Goal: Task Accomplishment & Management: Complete application form

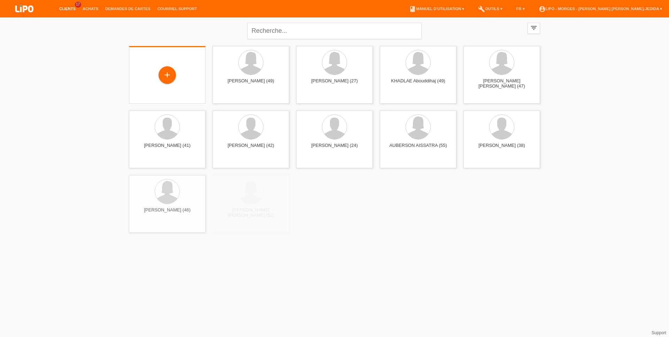
click at [184, 86] on div "+" at bounding box center [167, 74] width 77 height 57
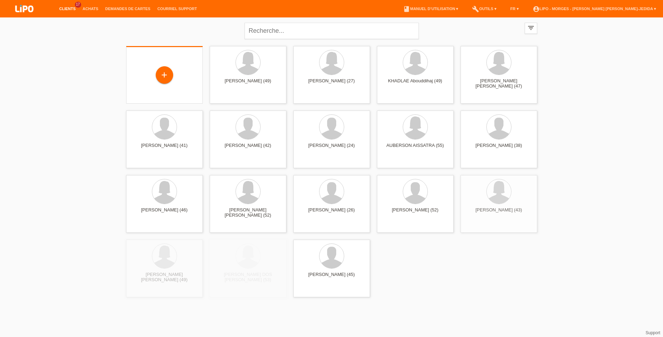
click at [176, 79] on div "+" at bounding box center [164, 75] width 65 height 18
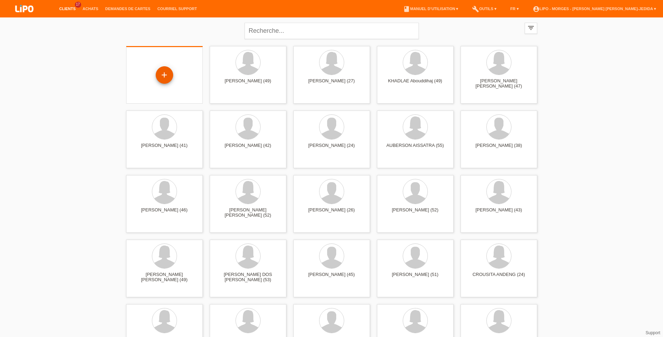
click at [163, 77] on div "+" at bounding box center [164, 74] width 17 height 17
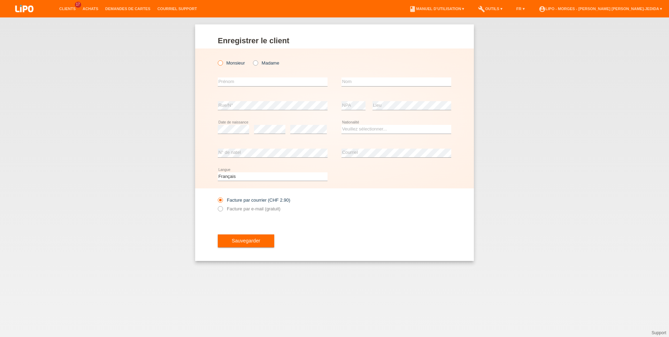
click at [244, 65] on label "Monsieur" at bounding box center [231, 62] width 27 height 5
click at [222, 65] on input "Monsieur" at bounding box center [220, 62] width 5 height 5
radio input "true"
click at [246, 79] on input "text" at bounding box center [273, 81] width 110 height 9
type input "jorge"
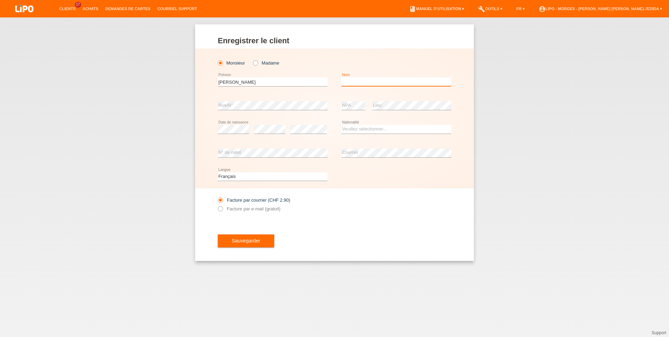
click at [362, 80] on input "text" at bounding box center [396, 81] width 110 height 9
type input "martinez"
click at [341, 125] on select "Veuillez sélectionner... Suisse Allemagne Autriche Liechtenstein ------------ A…" at bounding box center [396, 129] width 110 height 8
select select "ES"
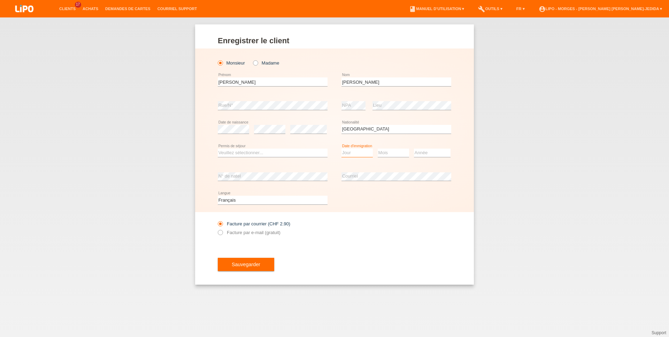
click at [341, 148] on select "Jour 01 02 03 04 05 06 07 08 09 10 11" at bounding box center [356, 152] width 31 height 8
select select "14"
click at [0, 0] on option "14" at bounding box center [0, 0] width 0 height 0
click at [378, 148] on select "Mois 01 02 03 04 05 06 07 08 09 10 11" at bounding box center [393, 152] width 31 height 8
select select "03"
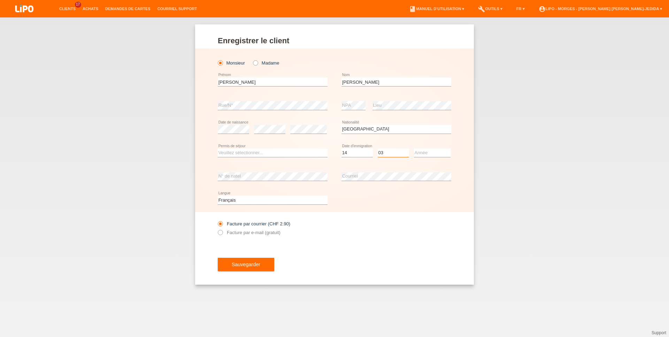
click at [0, 0] on option "03" at bounding box center [0, 0] width 0 height 0
click at [414, 148] on select "Année 2025 2024 2023 2022 2021 2020 2019 2018 2017 2016 2015 2014 2013 2012 201…" at bounding box center [432, 152] width 37 height 8
select select "2012"
click at [218, 148] on select "Veuillez sélectionner... C B B - Statut de réfugié Autre" at bounding box center [273, 152] width 110 height 8
select select "C"
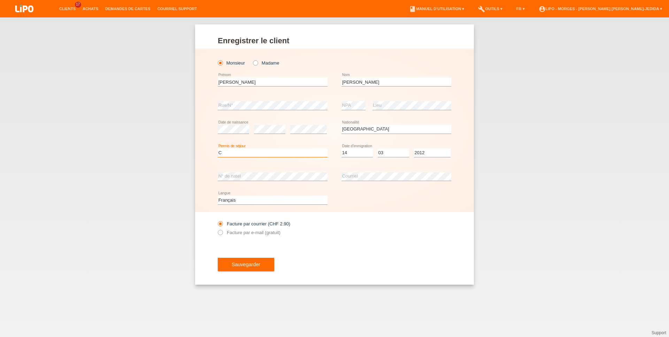
click at [0, 0] on option "C" at bounding box center [0, 0] width 0 height 0
click at [364, 231] on div "Facture par courrier (CHF 2.90) Facture par e-mail (gratuit)" at bounding box center [334, 228] width 233 height 32
click at [364, 185] on div "error Courriel" at bounding box center [396, 176] width 110 height 24
click at [262, 233] on label "Facture par e-mail (gratuit)" at bounding box center [249, 232] width 63 height 5
click at [222, 233] on input "Facture par e-mail (gratuit)" at bounding box center [220, 234] width 5 height 9
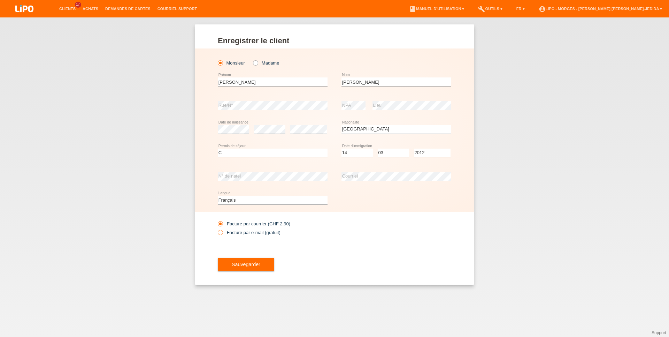
radio input "true"
click at [258, 261] on button "Sauvegarder" at bounding box center [246, 263] width 56 height 13
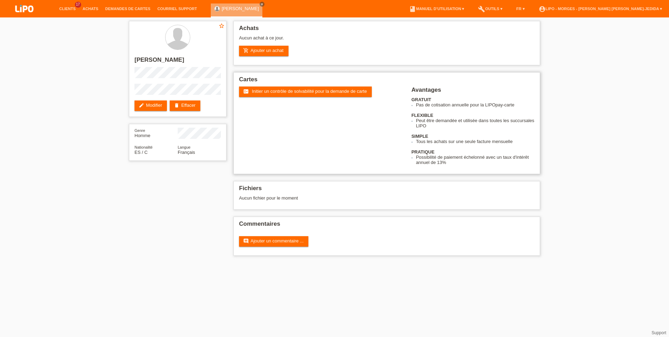
click at [267, 99] on div "fact_check Initier un contrôle de solvabilité pour la demande de carte" at bounding box center [325, 99] width 172 height 26
click at [269, 93] on span "Initier un contrôle de solvabilité pour la demande de carte" at bounding box center [309, 90] width 115 height 5
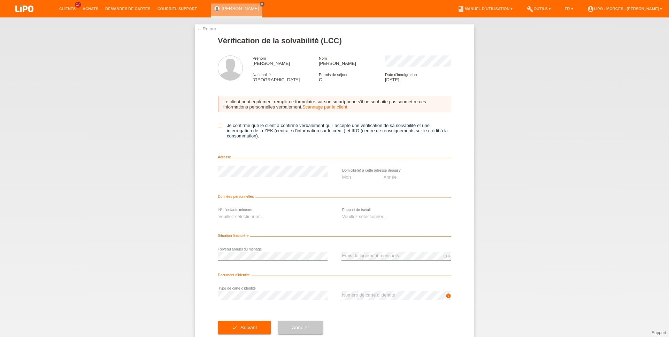
click at [247, 128] on label "Je confirme que le client a confirmé verbalement qu'il accepte une vérification…" at bounding box center [334, 131] width 233 height 16
click at [222, 127] on input "Je confirme que le client a confirmé verbalement qu'il accepte une vérification…" at bounding box center [220, 125] width 5 height 5
checkbox input "true"
click at [383, 173] on select "Année 2025 2024 2023 2022 2021 2020 2019 2018 2017 2016 2015 2014 2013 2012 201…" at bounding box center [407, 177] width 48 height 8
select select "2023"
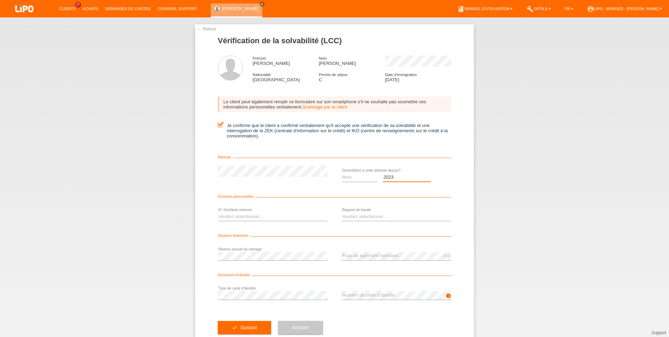
click at [0, 0] on option "2023" at bounding box center [0, 0] width 0 height 0
click at [341, 173] on select "Mois 01 02 03 04 05 06 07 08 09 10" at bounding box center [359, 177] width 36 height 8
select select "02"
click at [0, 0] on option "02" at bounding box center [0, 0] width 0 height 0
click at [218, 212] on select "Veuillez sélectionner... 0 1 2 3 4 5 6 7 8 9" at bounding box center [273, 216] width 110 height 8
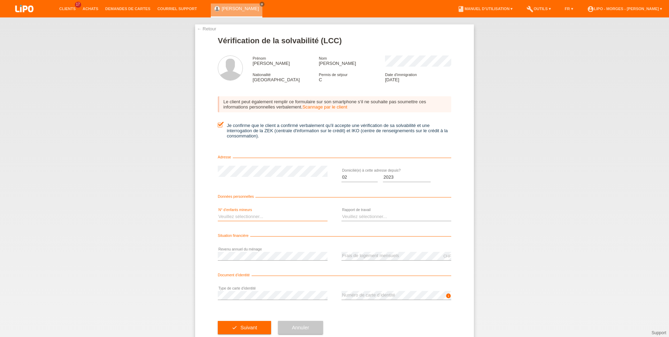
select select "3"
click at [0, 0] on option "3" at bounding box center [0, 0] width 0 height 0
click at [341, 212] on select "Veuillez sélectionner... A durée indéterminée A durée déterminée Apprenti/étudi…" at bounding box center [396, 216] width 110 height 8
select select "UNLIMITED"
click at [0, 0] on option "A durée indéterminée" at bounding box center [0, 0] width 0 height 0
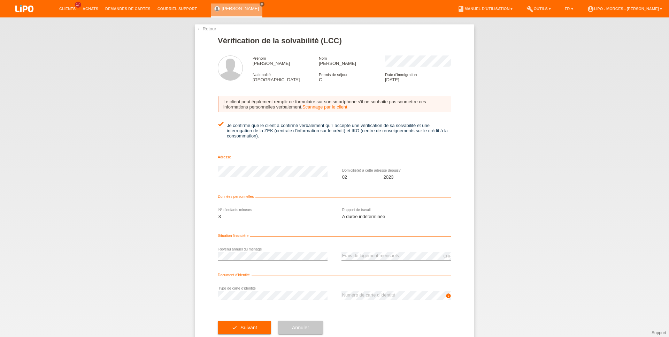
click at [275, 224] on div "Veuillez sélectionner... 0 1 2 3 4 5 6 7 8 9 error N° d‘enfants mineurs" at bounding box center [273, 217] width 110 height 24
click at [218, 212] on select "Veuillez sélectionner... 0 1 2 3 4 5 6 7 8 9" at bounding box center [273, 216] width 110 height 8
select select "4"
click at [0, 0] on option "4" at bounding box center [0, 0] width 0 height 0
click at [238, 323] on div "check Suivant" at bounding box center [244, 327] width 53 height 40
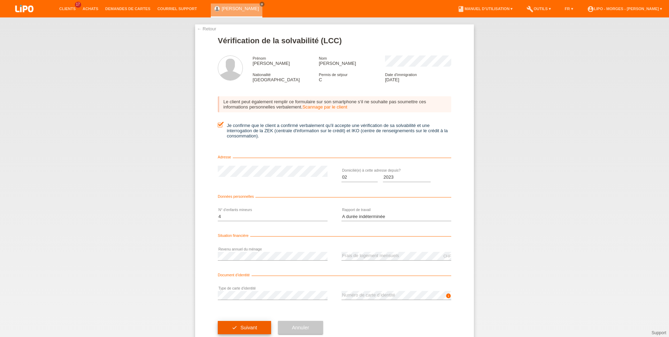
click at [238, 326] on button "check Suivant" at bounding box center [244, 326] width 53 height 13
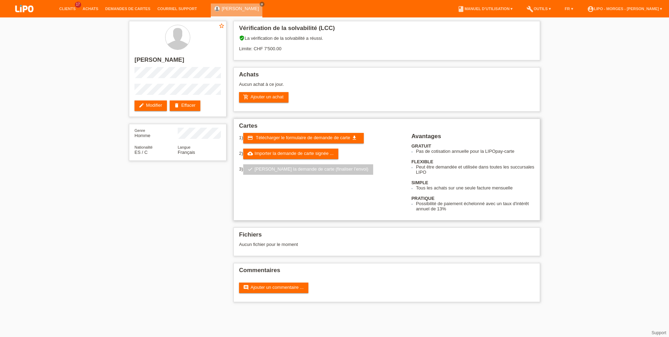
click at [283, 150] on div "1) credit_card Télécharger le formulaire de demande de carte get_app 2) cloud_u…" at bounding box center [325, 156] width 172 height 47
click at [286, 153] on link "cloud_upload Importer la demande de carte signée ..." at bounding box center [290, 153] width 95 height 10
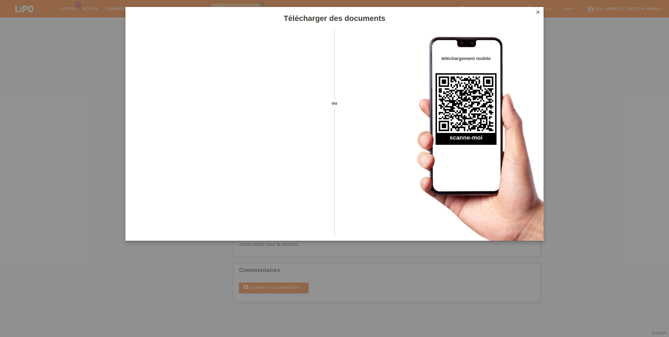
click at [539, 12] on icon "close" at bounding box center [538, 12] width 6 height 6
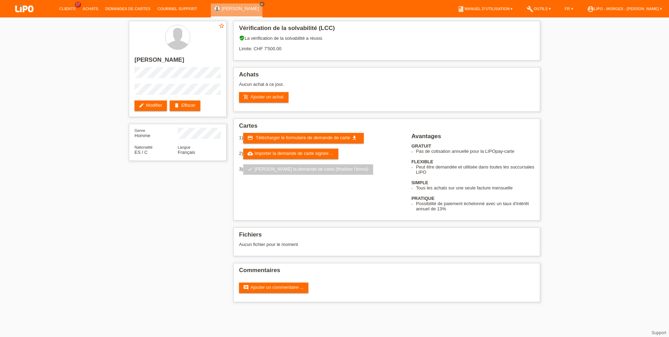
click at [279, 140] on span "Télécharger le formulaire de demande de carte" at bounding box center [303, 137] width 94 height 5
click at [252, 156] on icon "cloud_upload" at bounding box center [250, 153] width 6 height 6
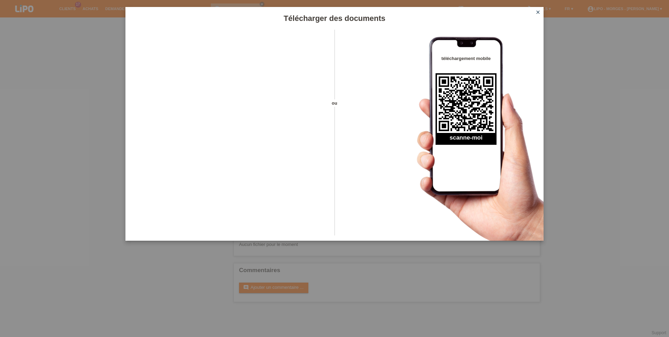
click at [539, 13] on icon "close" at bounding box center [538, 12] width 6 height 6
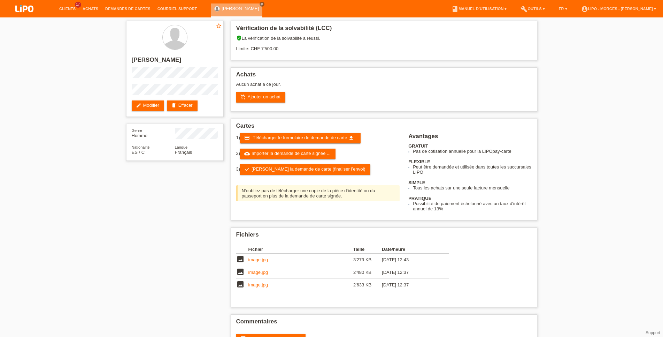
click at [265, 173] on link "check Soumettre la demande de carte (finaliser l’envoi)" at bounding box center [305, 169] width 130 height 10
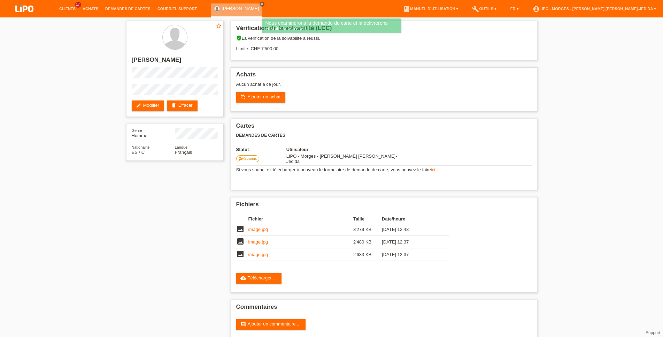
scroll to position [11, 0]
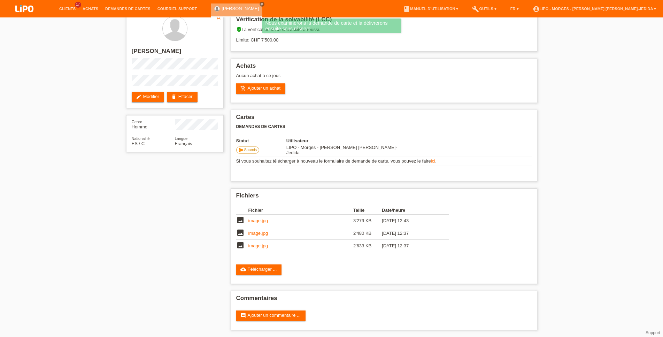
drag, startPoint x: 93, startPoint y: 7, endPoint x: 119, endPoint y: 22, distance: 30.4
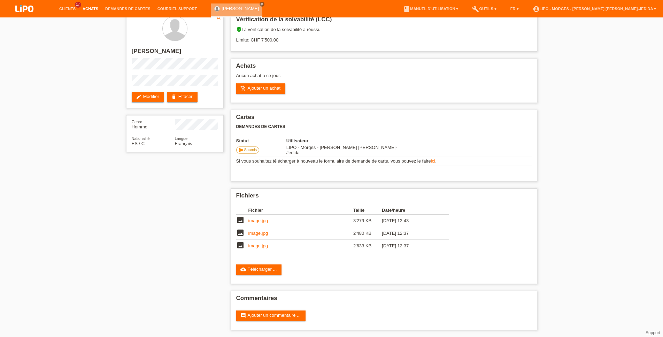
click at [95, 10] on link "Achats" at bounding box center [90, 9] width 23 height 4
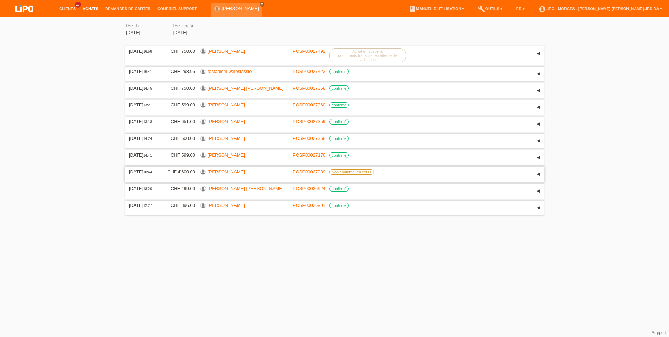
click at [230, 174] on link "[PERSON_NAME]" at bounding box center [226, 171] width 37 height 5
